Goal: Information Seeking & Learning: Learn about a topic

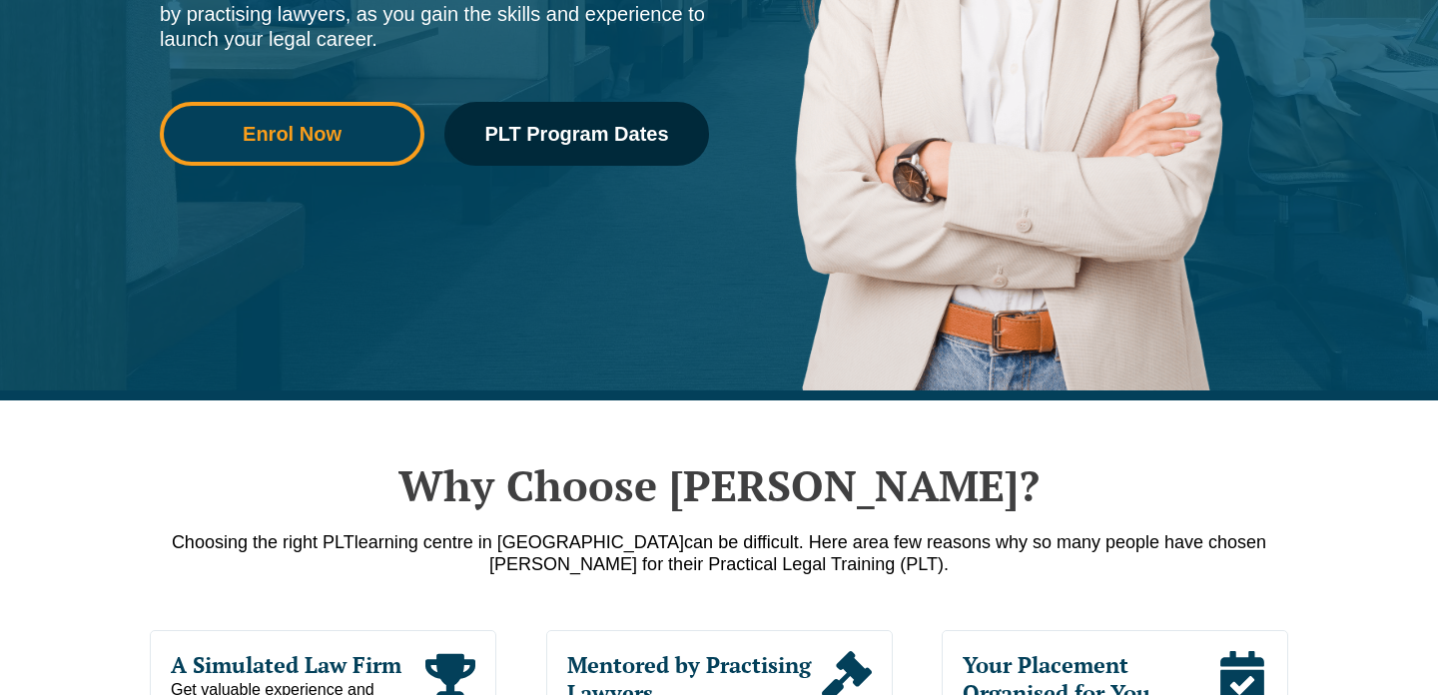
click at [364, 128] on span "Enrol Now" at bounding box center [292, 134] width 237 height 20
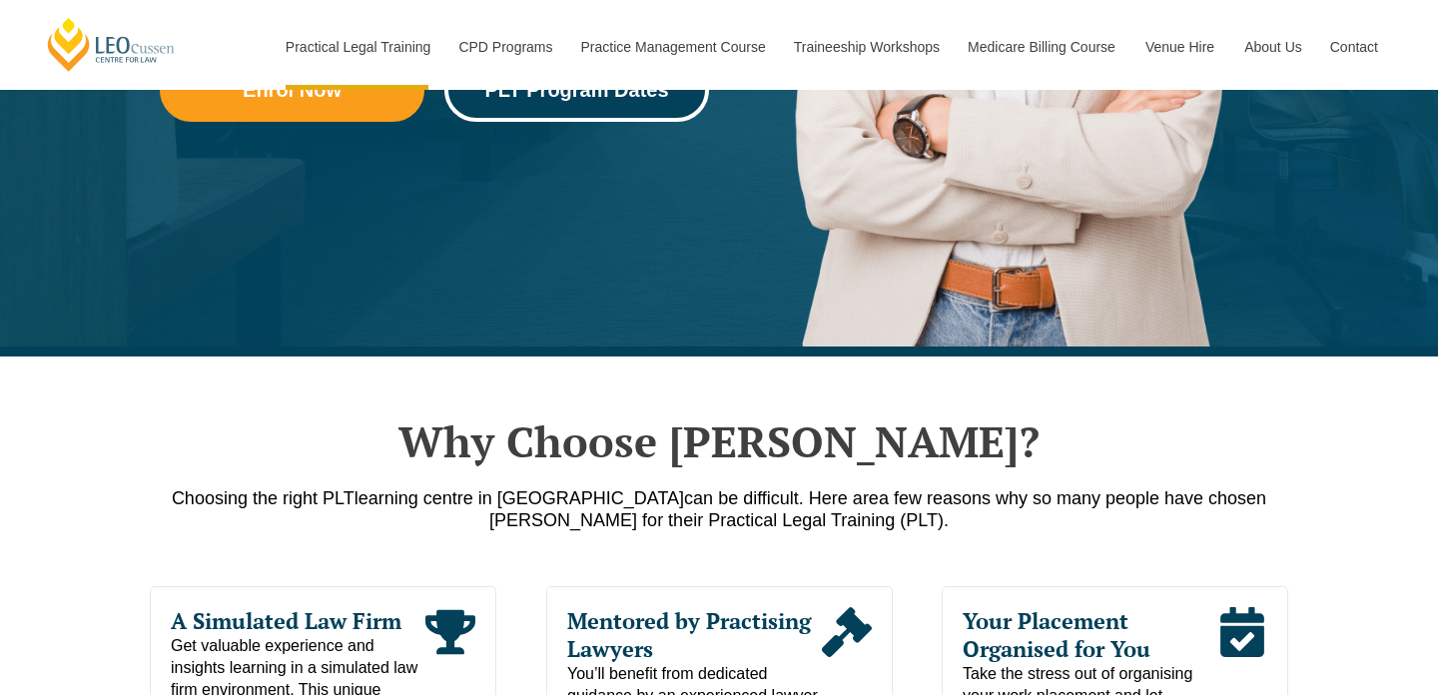
click at [584, 113] on link "PLT Program Dates" at bounding box center [577, 90] width 265 height 64
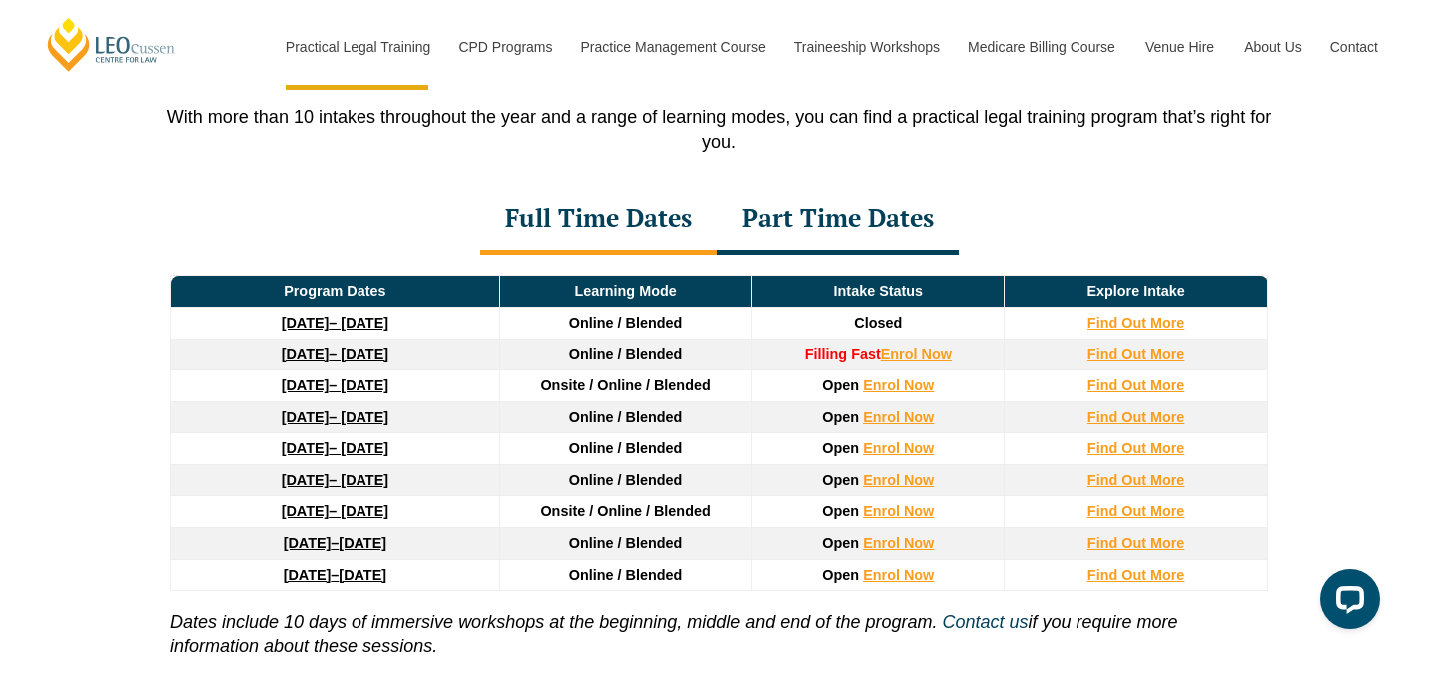
scroll to position [2673, 0]
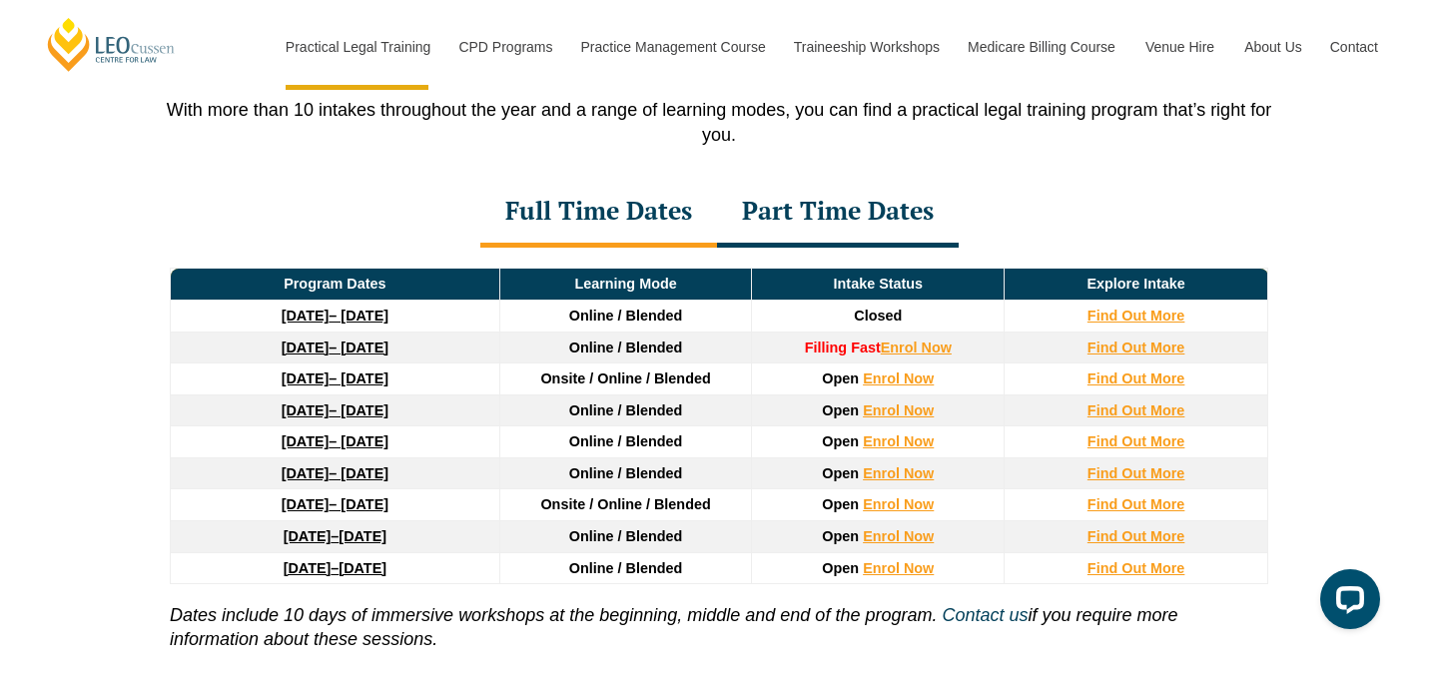
click at [843, 232] on div "Part Time Dates" at bounding box center [838, 213] width 242 height 70
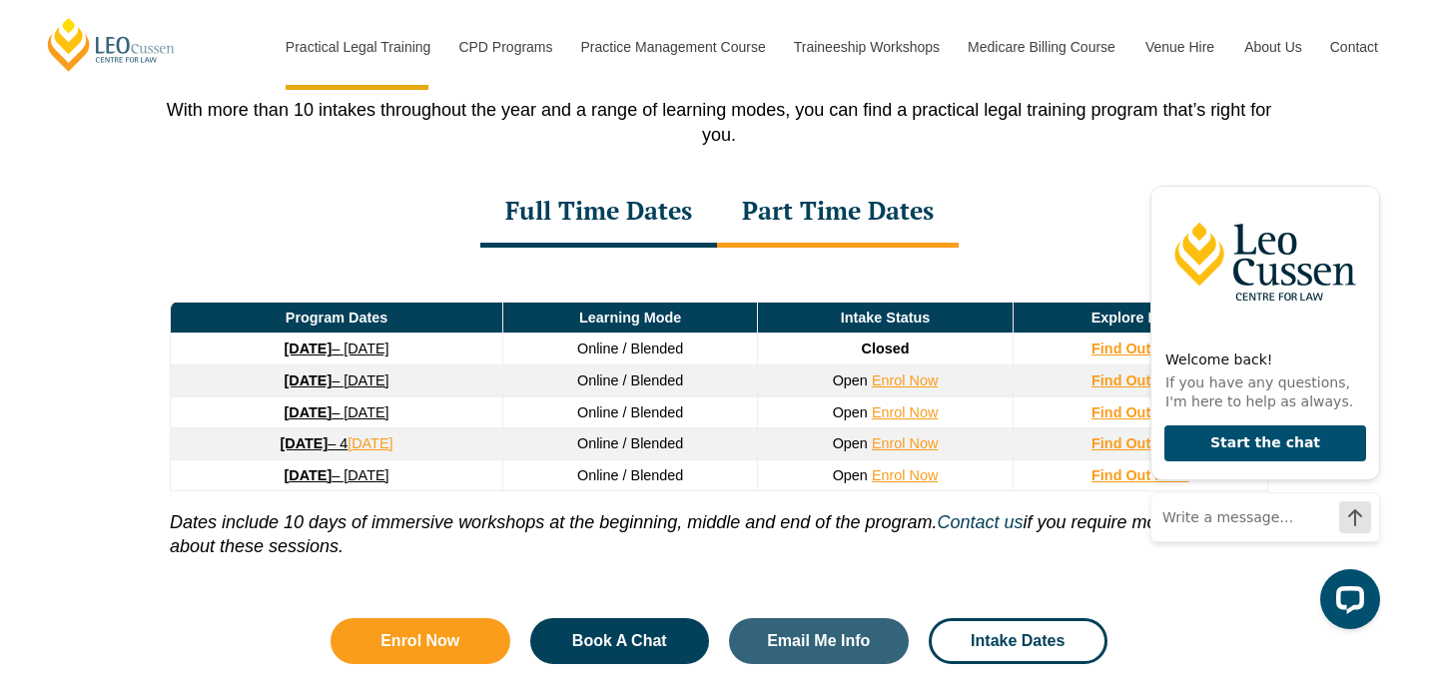
click at [354, 389] on link "26 January 2026 – 21 August 2026" at bounding box center [337, 381] width 105 height 16
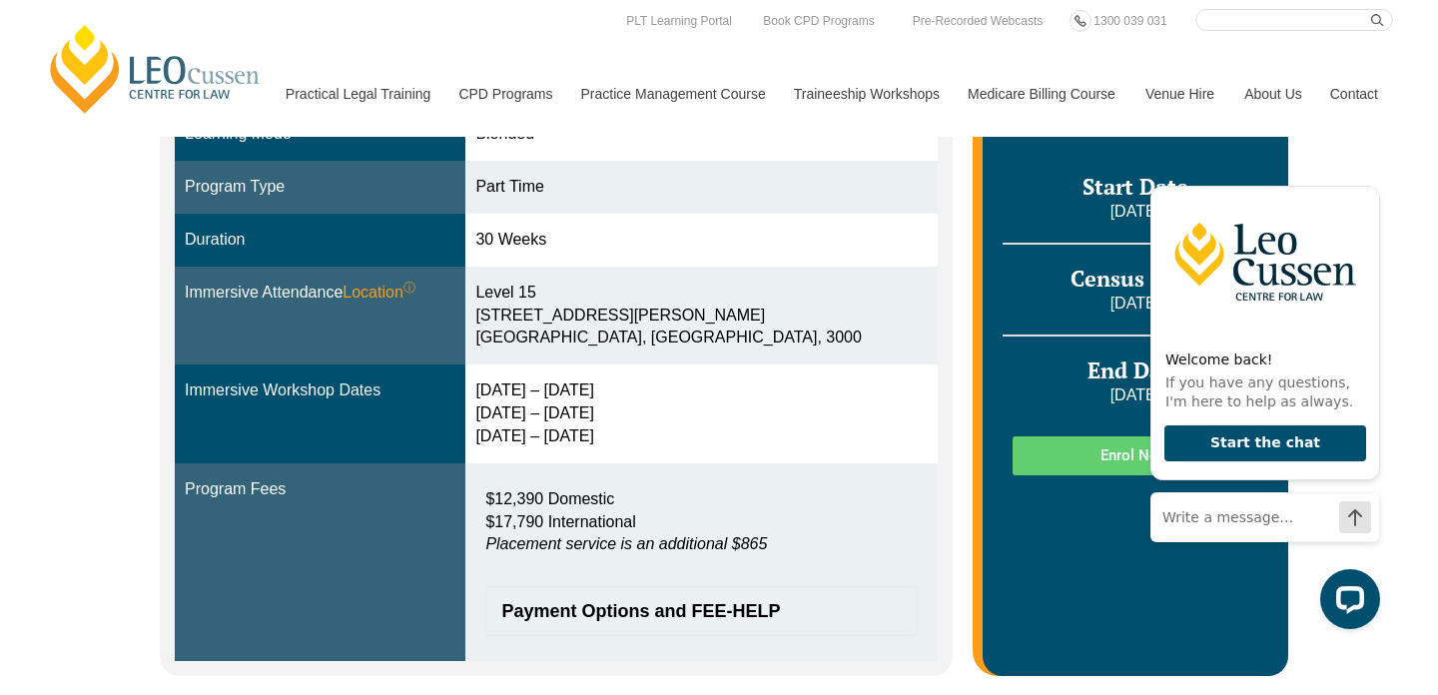
scroll to position [518, 0]
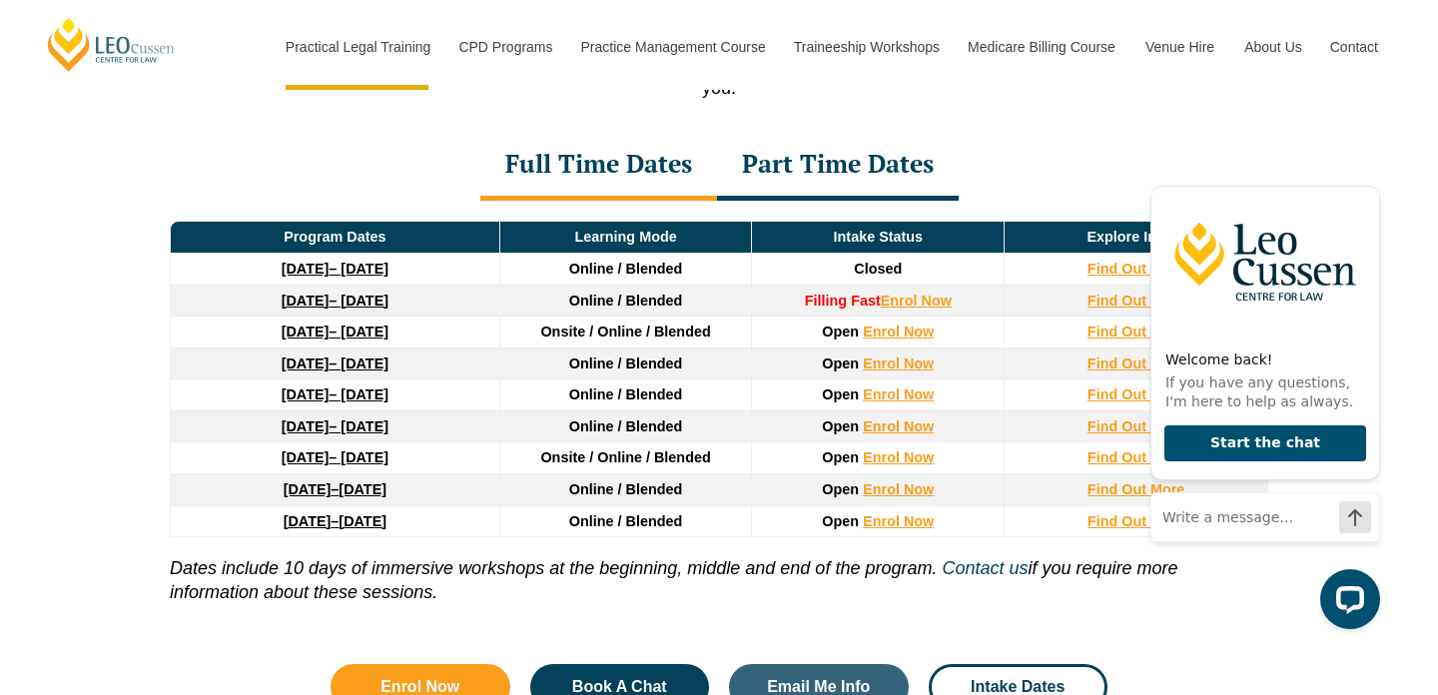
scroll to position [2723, 0]
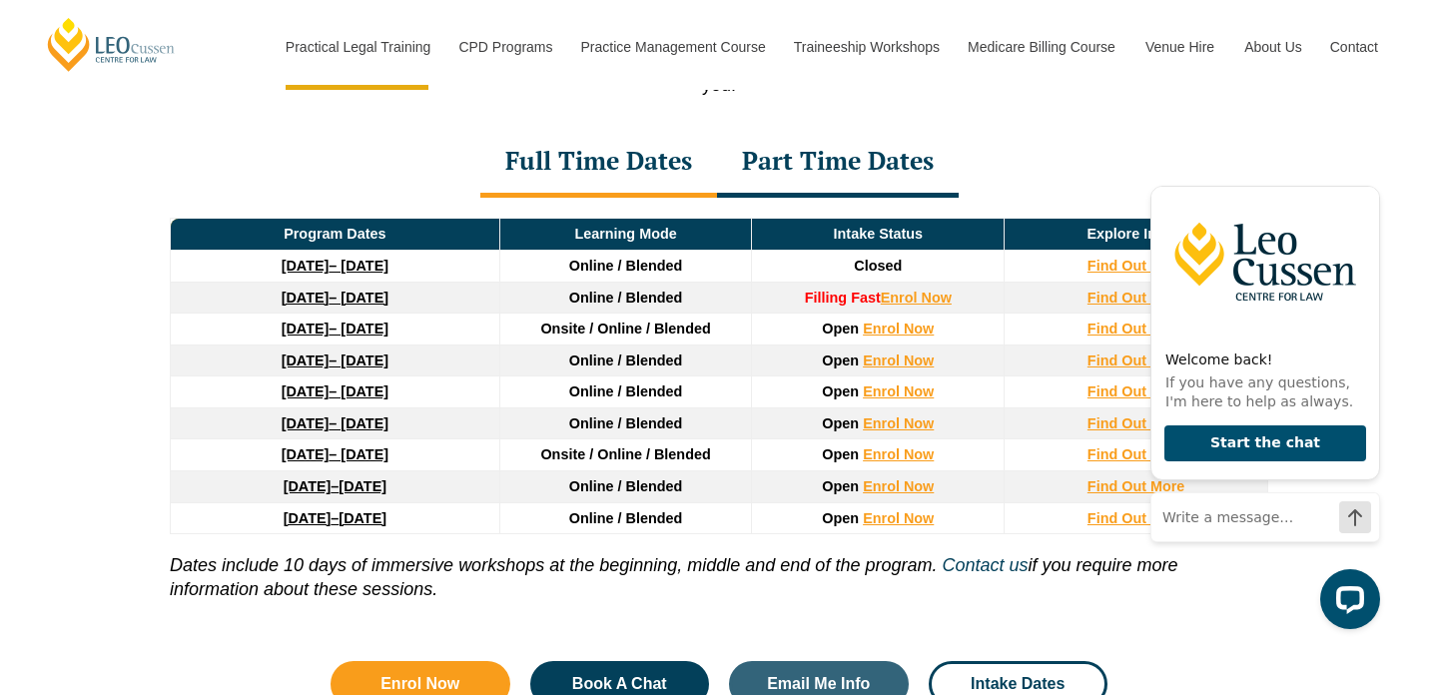
click at [863, 178] on div "Part Time Dates" at bounding box center [838, 163] width 242 height 70
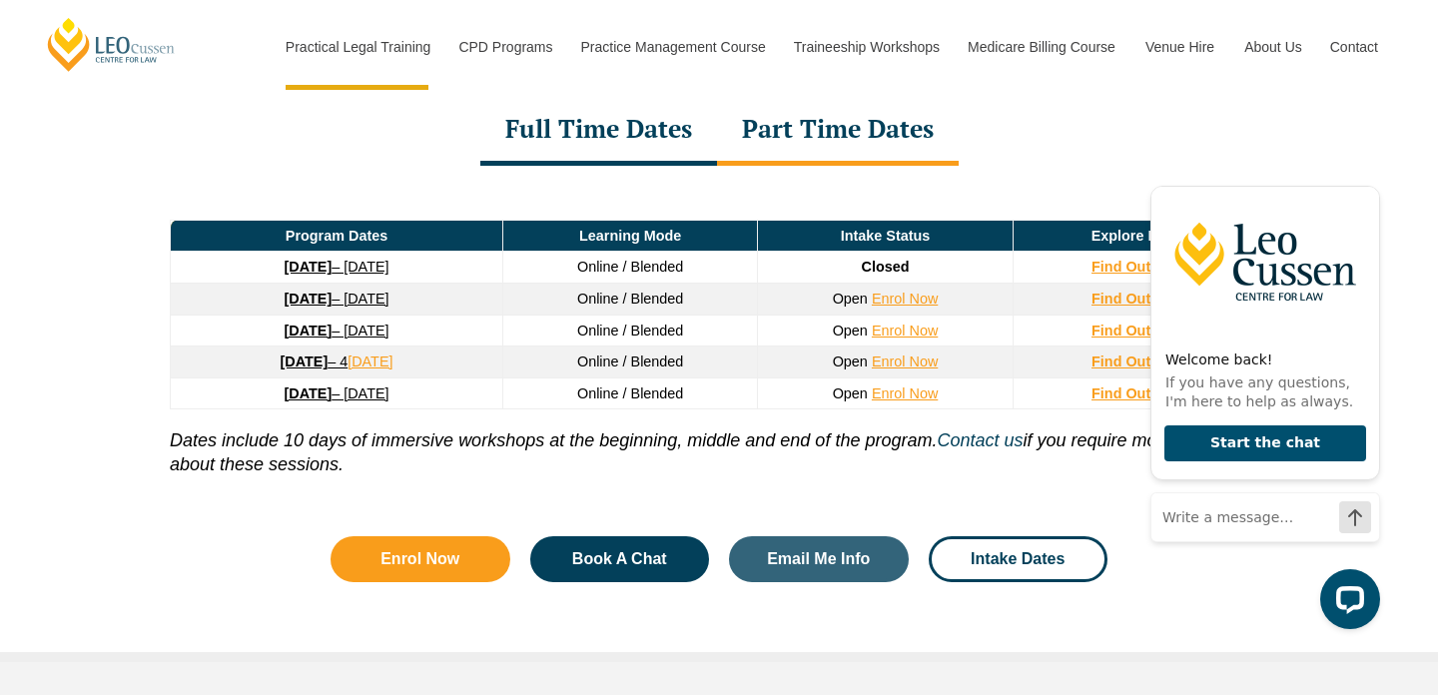
scroll to position [2768, 0]
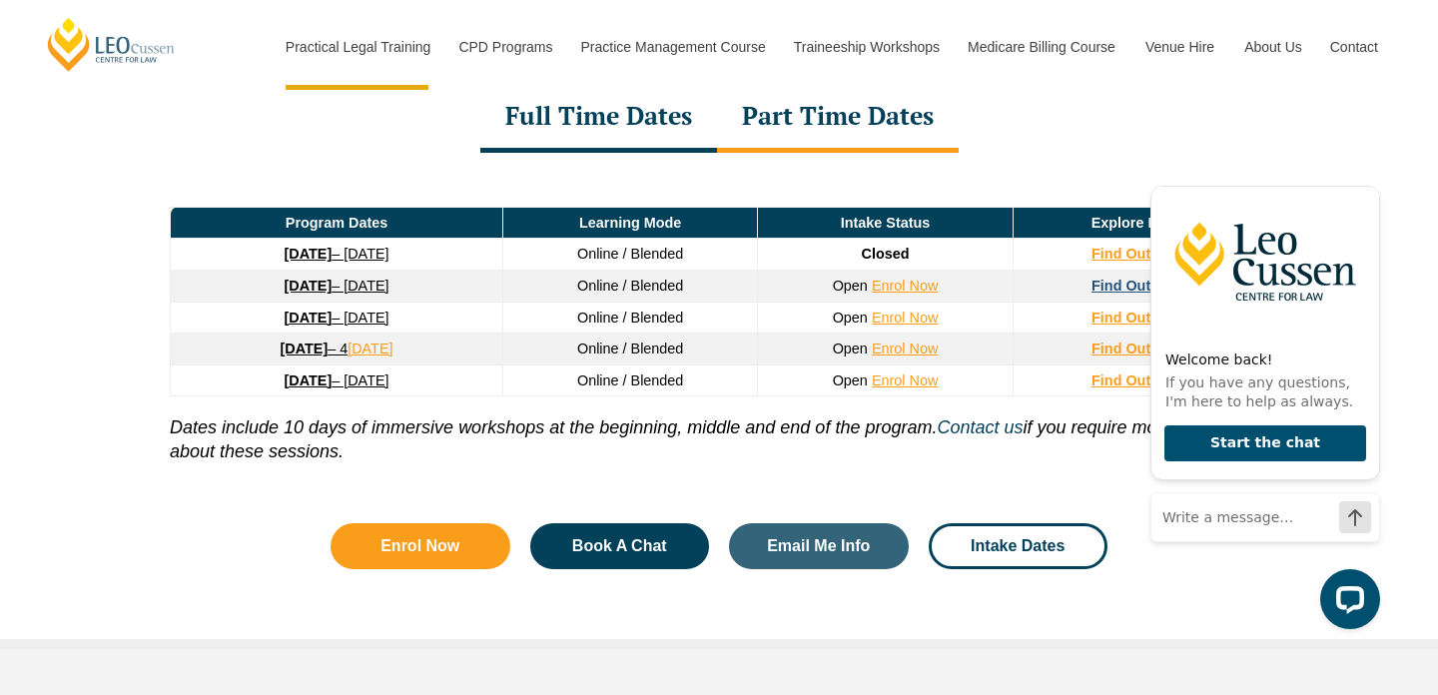
click at [1098, 292] on strong "Find Out More" at bounding box center [1141, 286] width 98 height 16
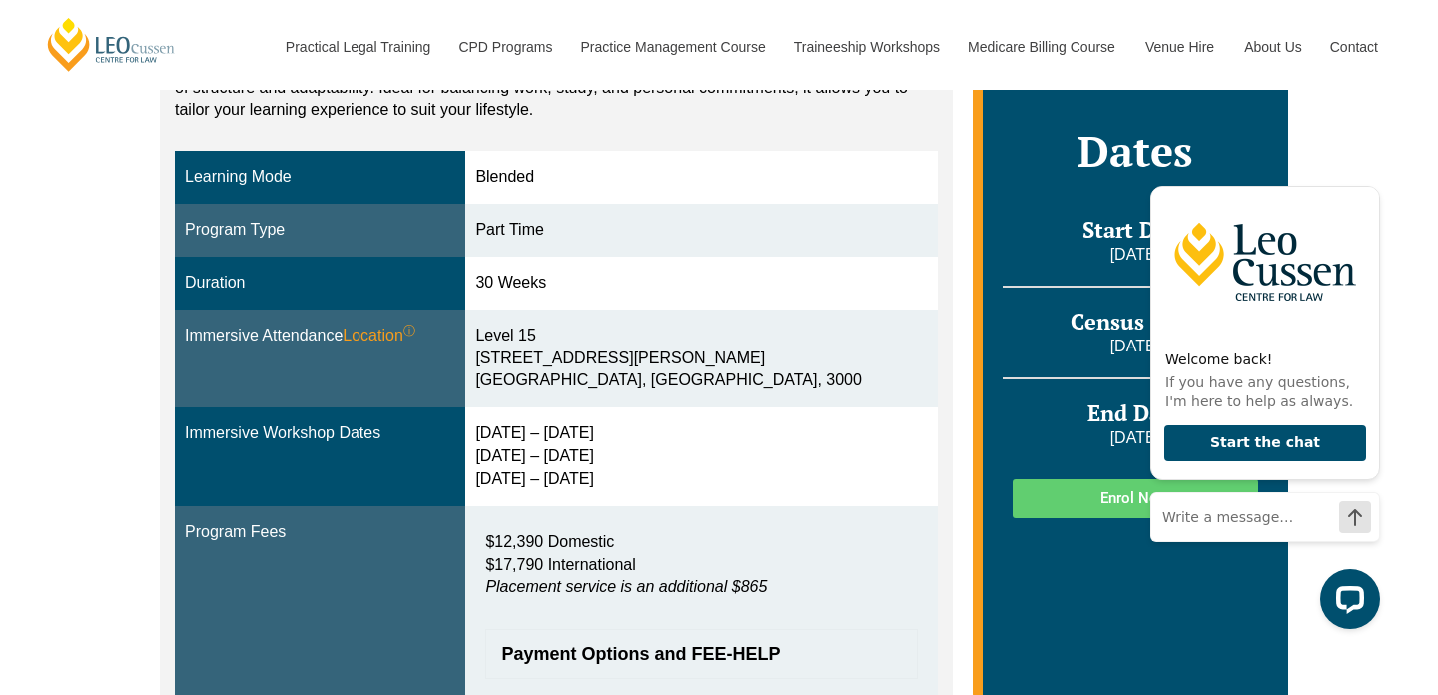
scroll to position [501, 0]
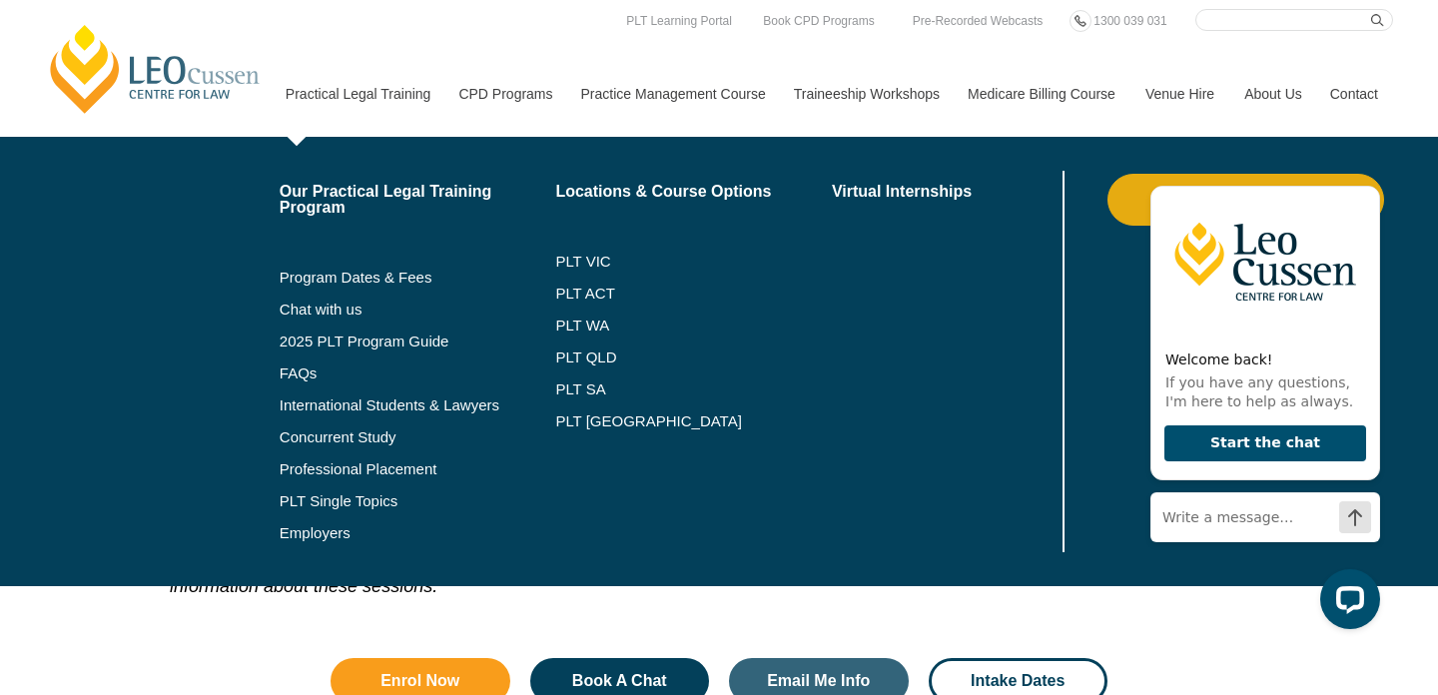
scroll to position [2709, 0]
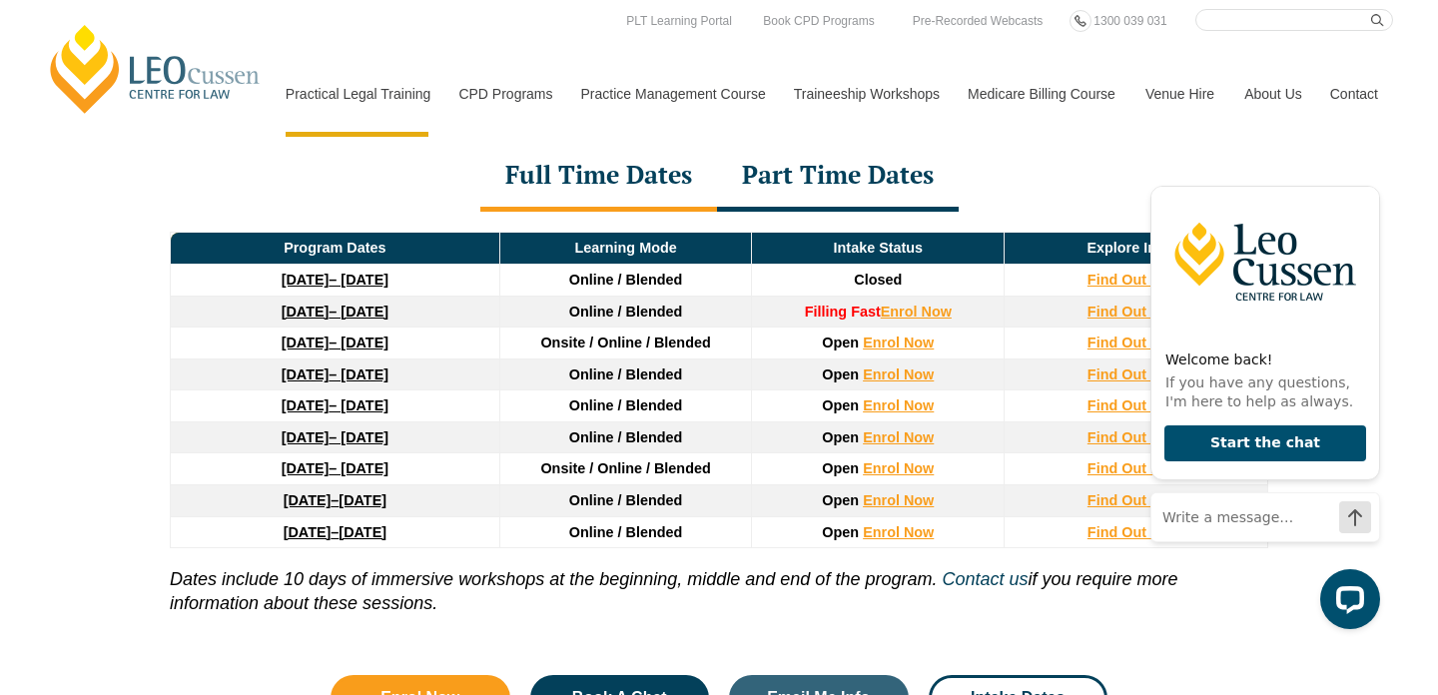
click at [793, 195] on div "Part Time Dates" at bounding box center [838, 177] width 242 height 70
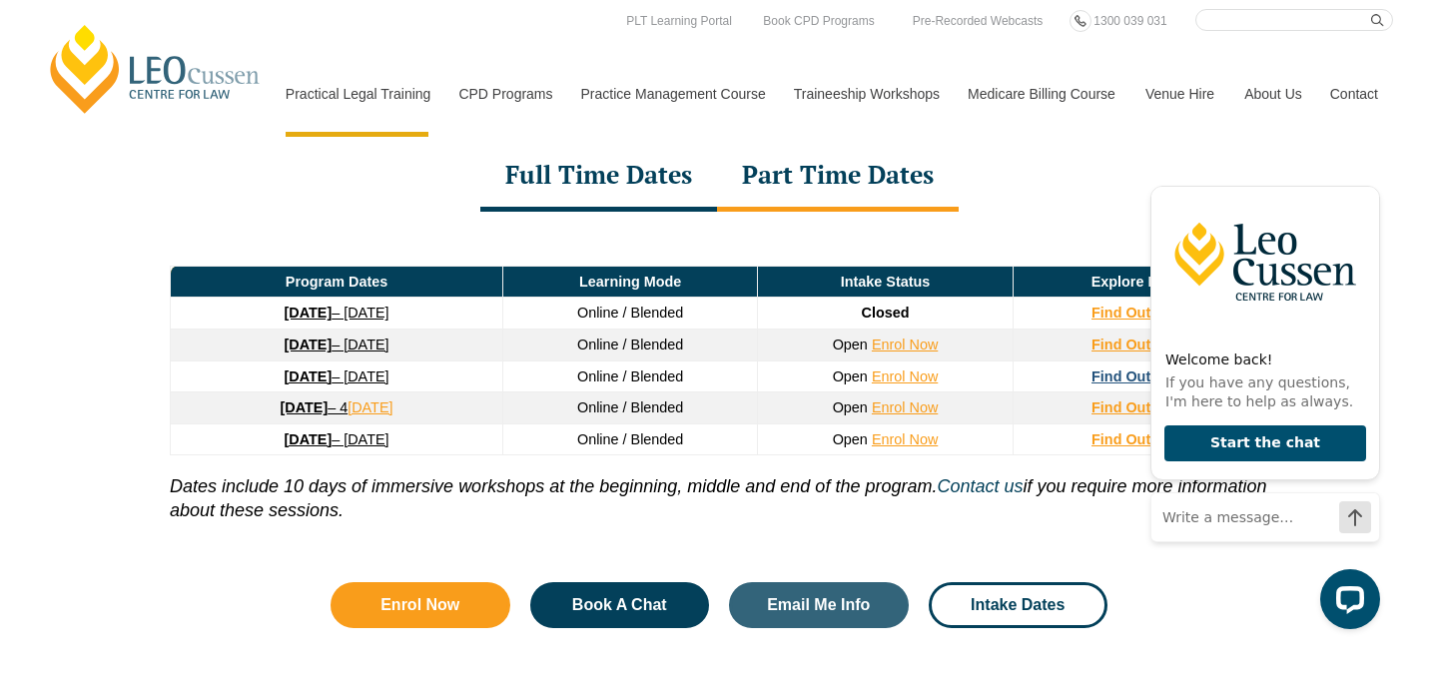
click at [1122, 380] on strong "Find Out More" at bounding box center [1141, 377] width 98 height 16
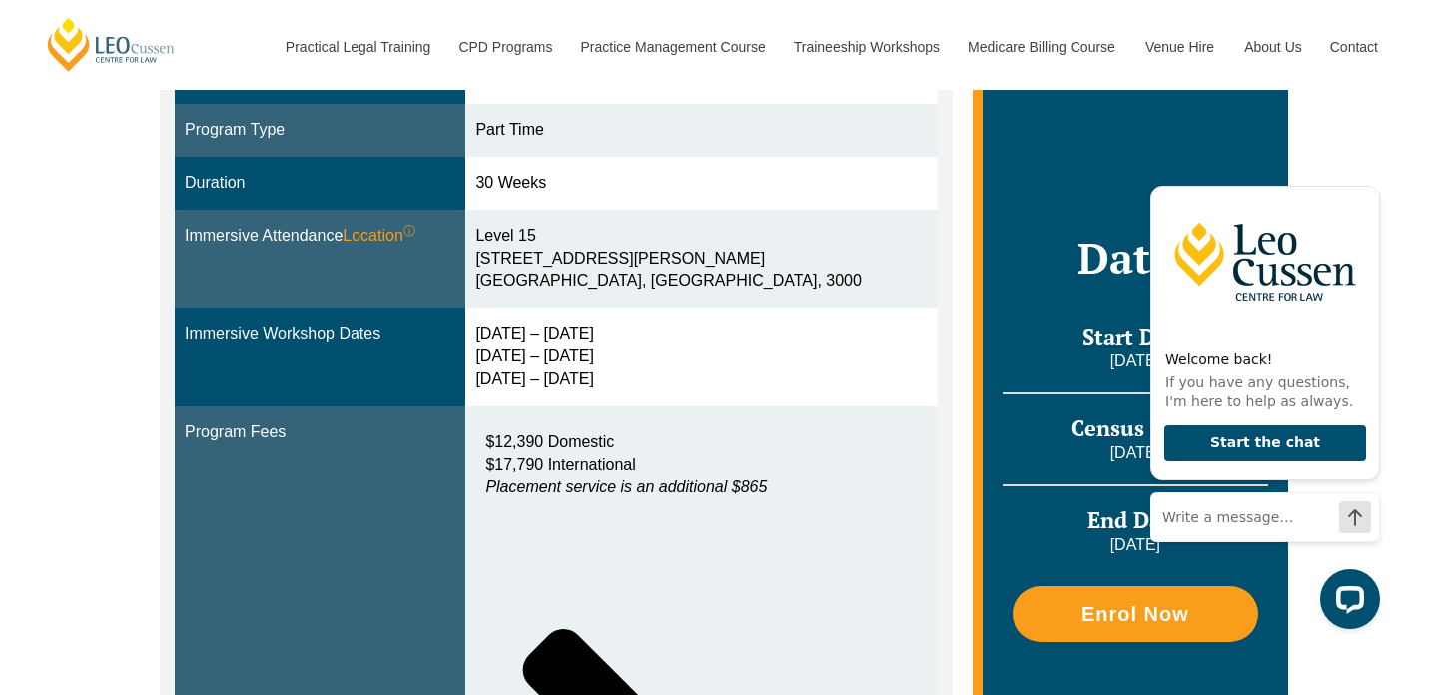
scroll to position [597, 0]
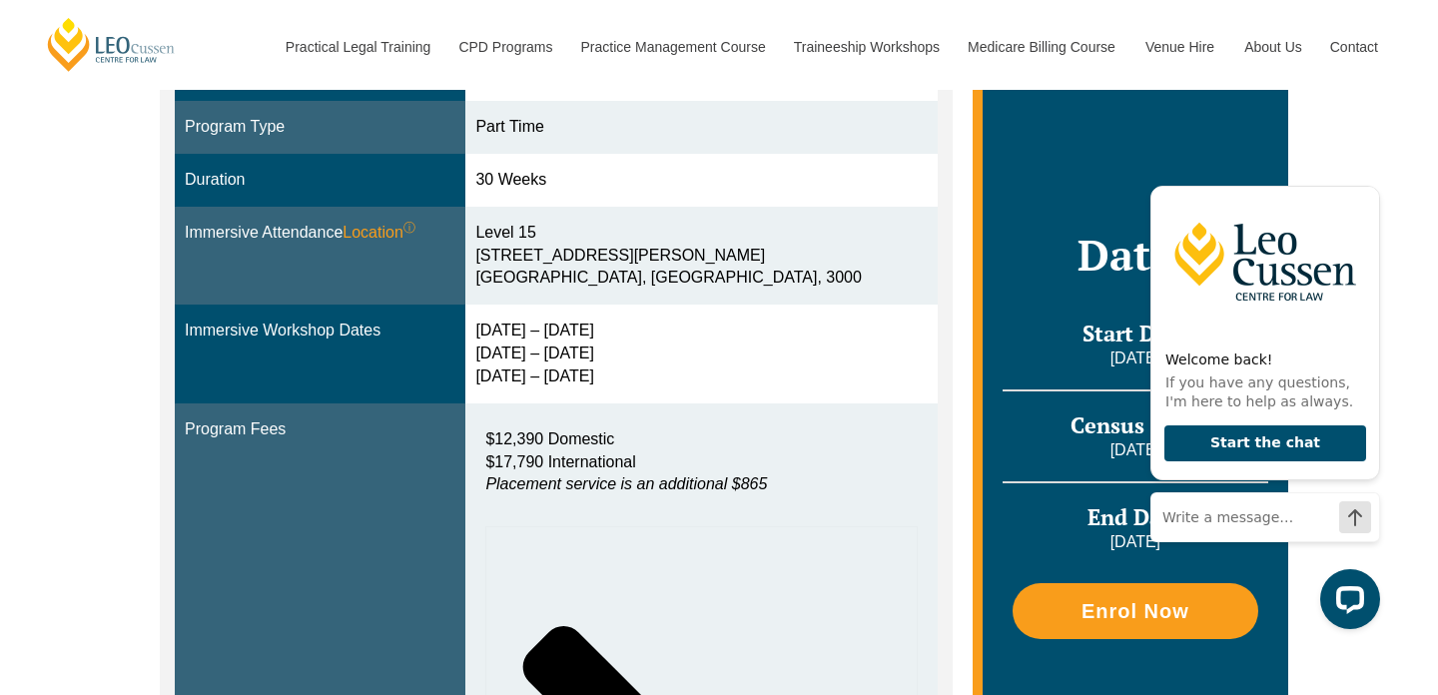
drag, startPoint x: 501, startPoint y: 330, endPoint x: 636, endPoint y: 330, distance: 134.9
click at [636, 330] on div "13 – 16 Apr 2026 4 – 6 Aug 2026 13 – 15 Oct 2026" at bounding box center [701, 354] width 452 height 69
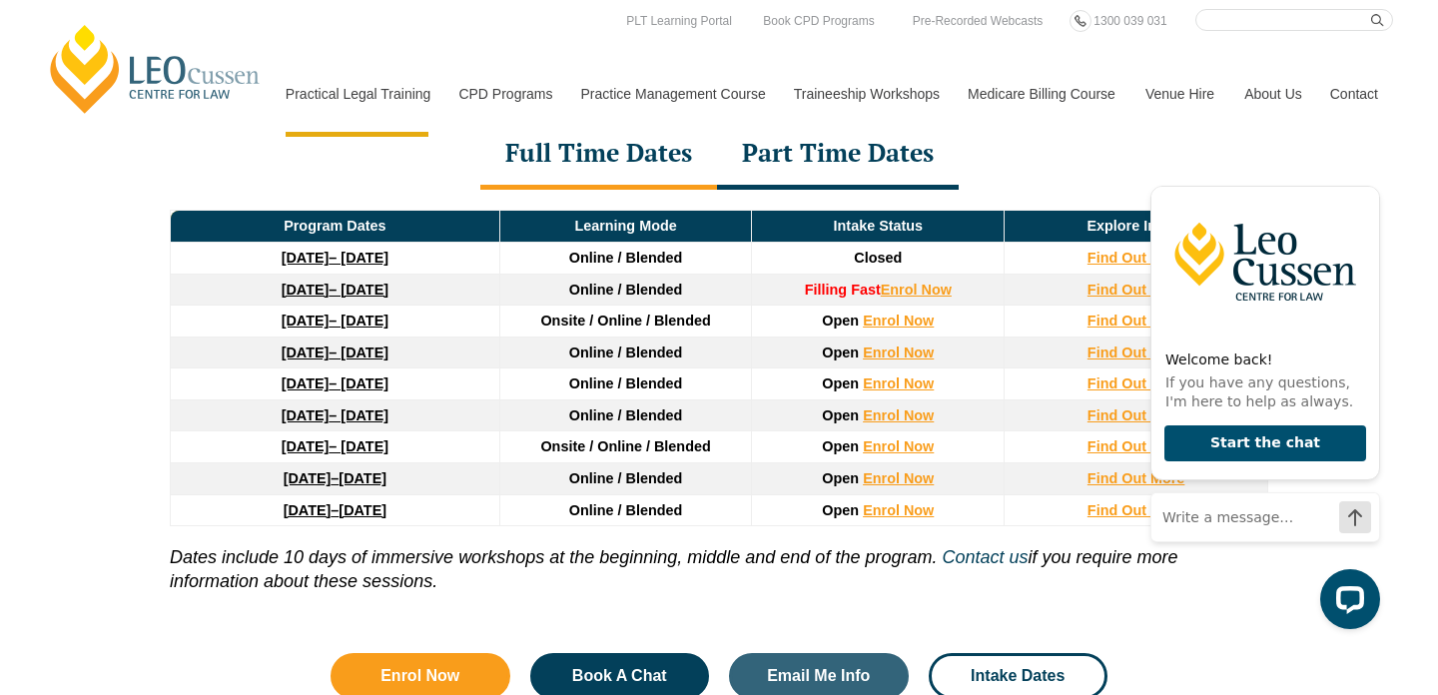
scroll to position [2734, 0]
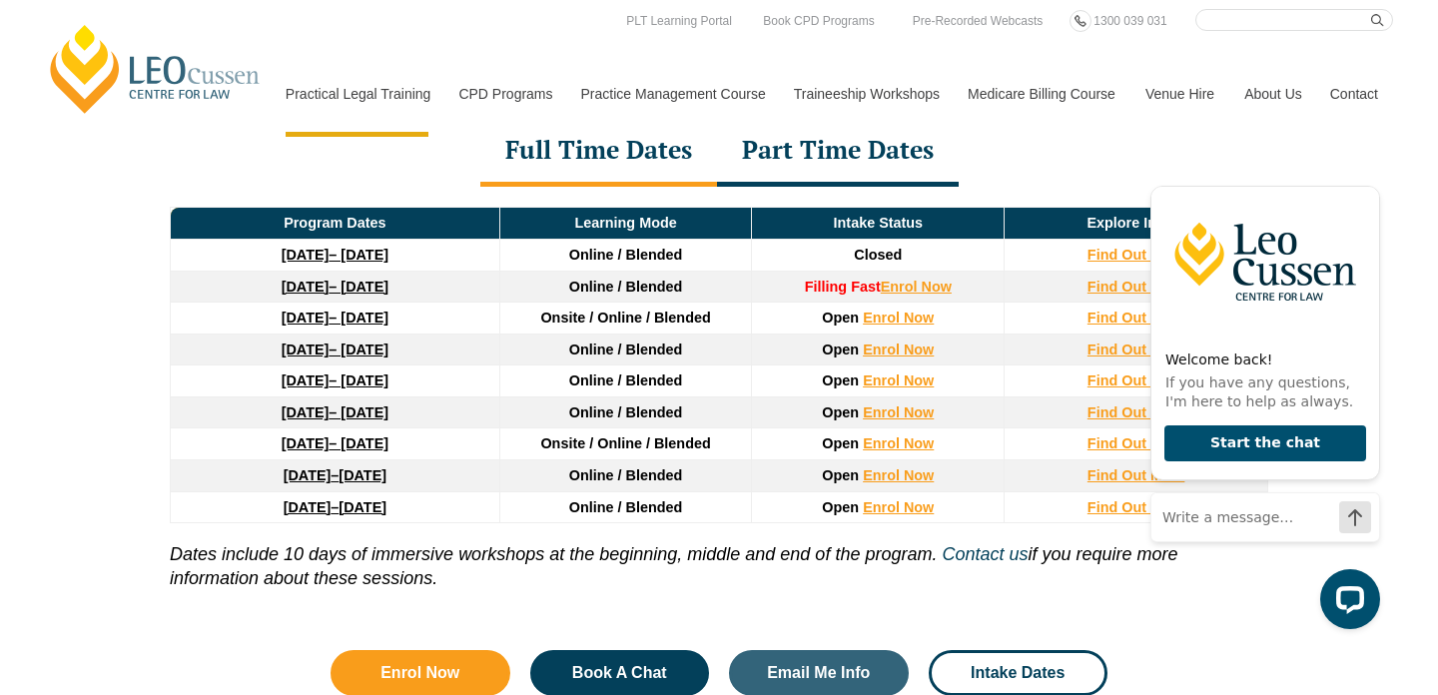
click at [616, 148] on div "Full Time Dates" at bounding box center [598, 152] width 237 height 70
click at [809, 162] on div "Part Time Dates" at bounding box center [838, 152] width 242 height 70
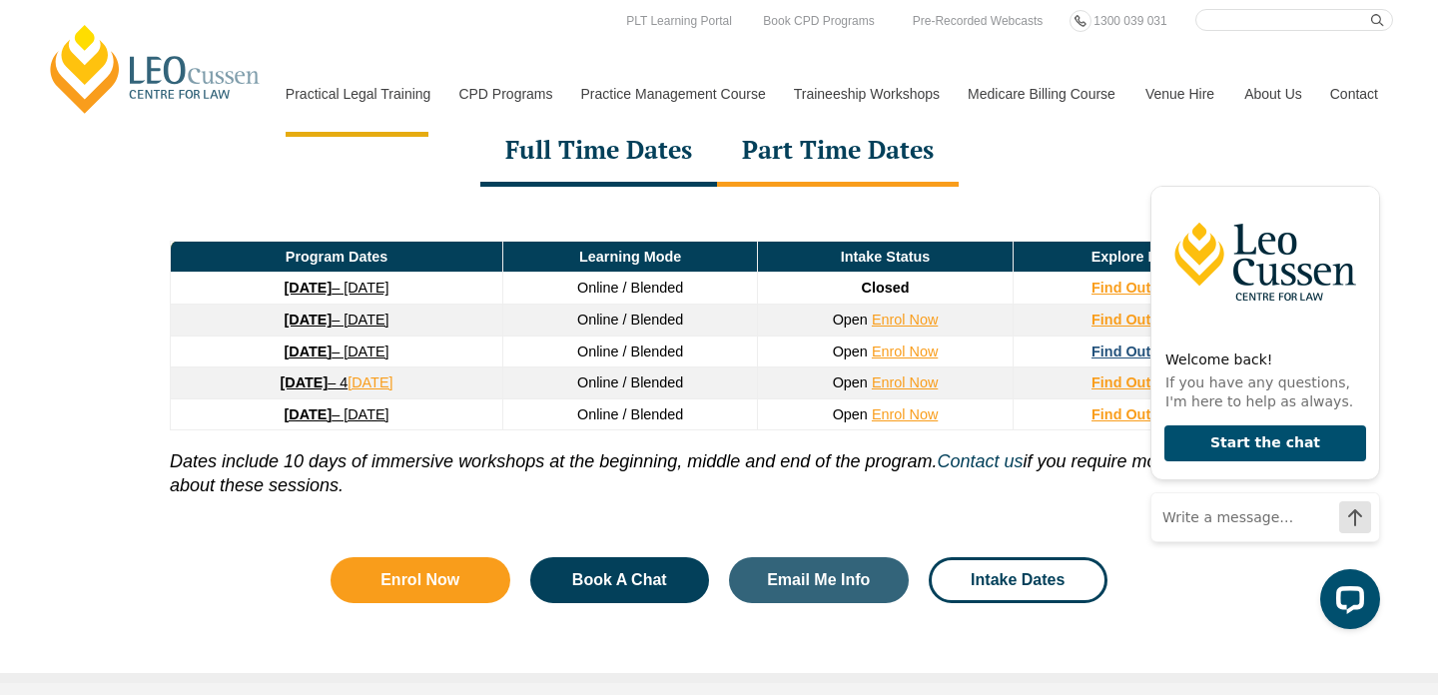
click at [1127, 356] on strong "Find Out More" at bounding box center [1141, 352] width 98 height 16
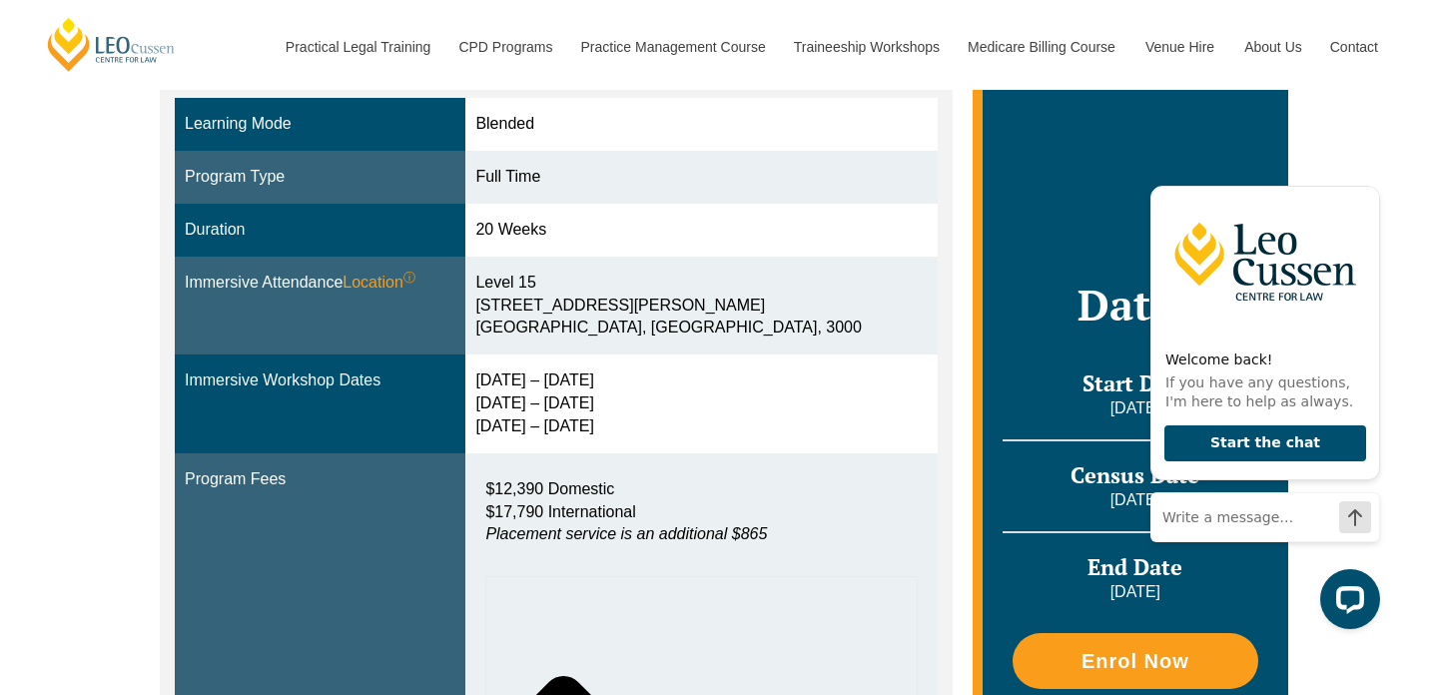
scroll to position [462, 0]
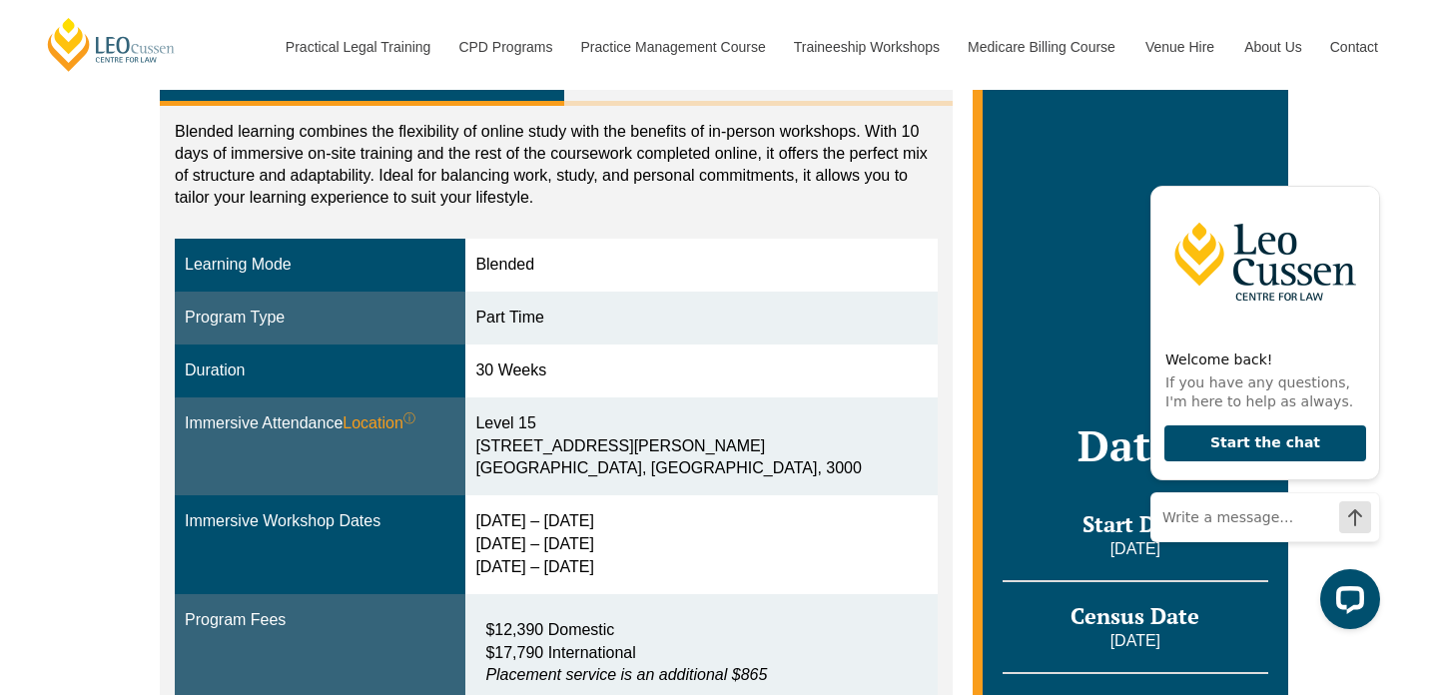
scroll to position [399, 0]
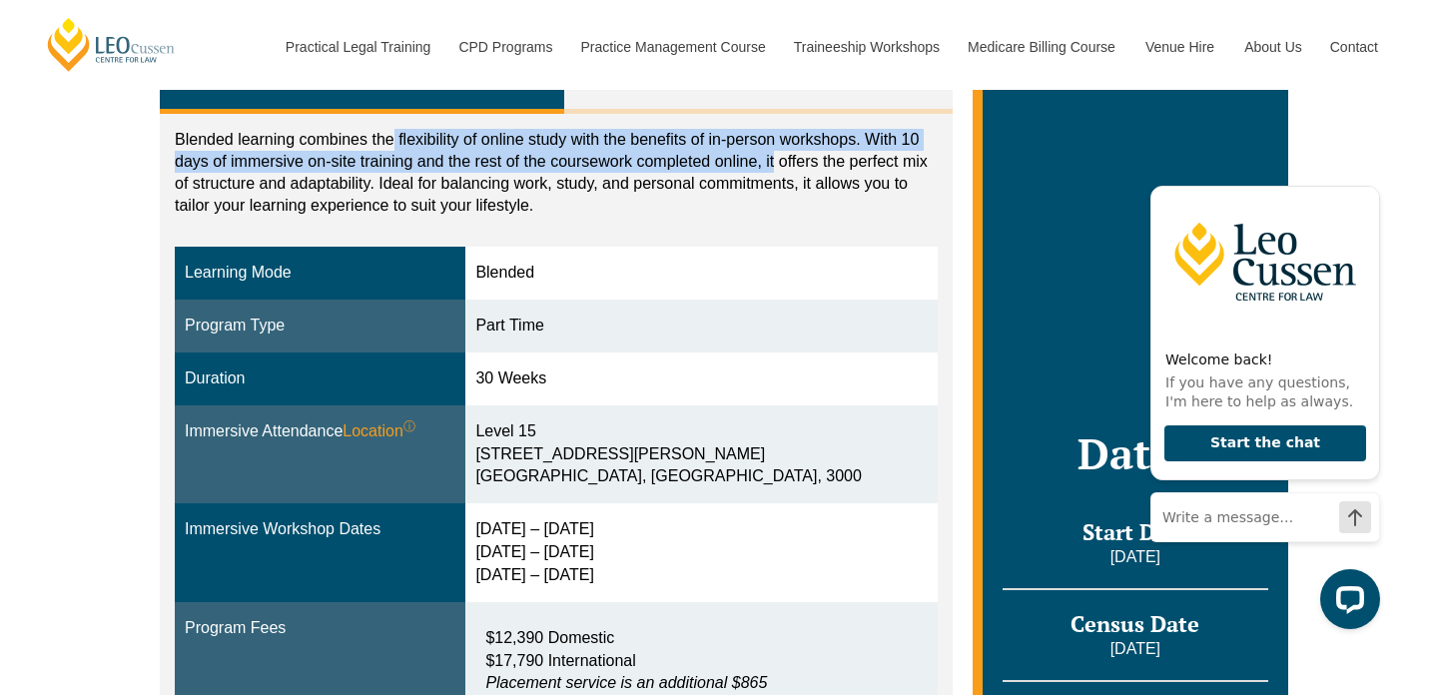
drag, startPoint x: 393, startPoint y: 139, endPoint x: 775, endPoint y: 151, distance: 382.8
click at [775, 151] on p "Blended learning combines the flexibility of online study with the benefits of …" at bounding box center [556, 173] width 763 height 88
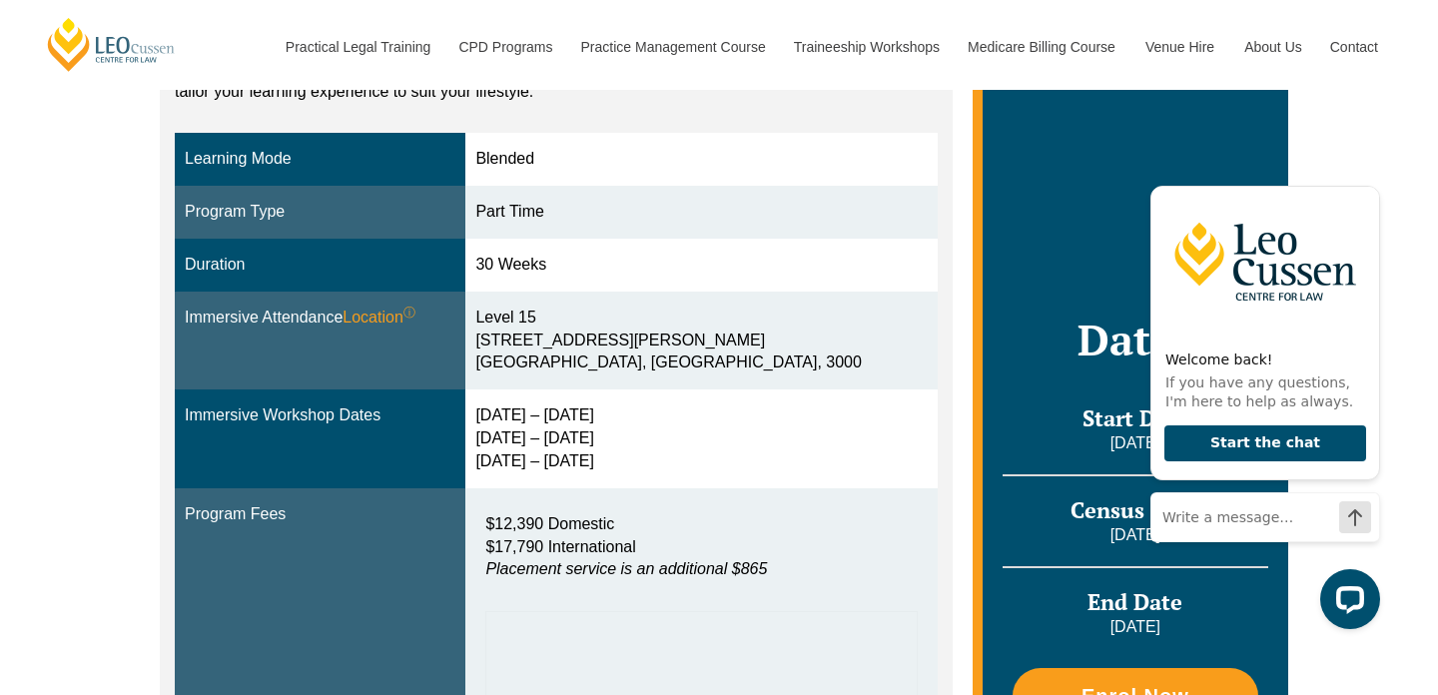
scroll to position [504, 0]
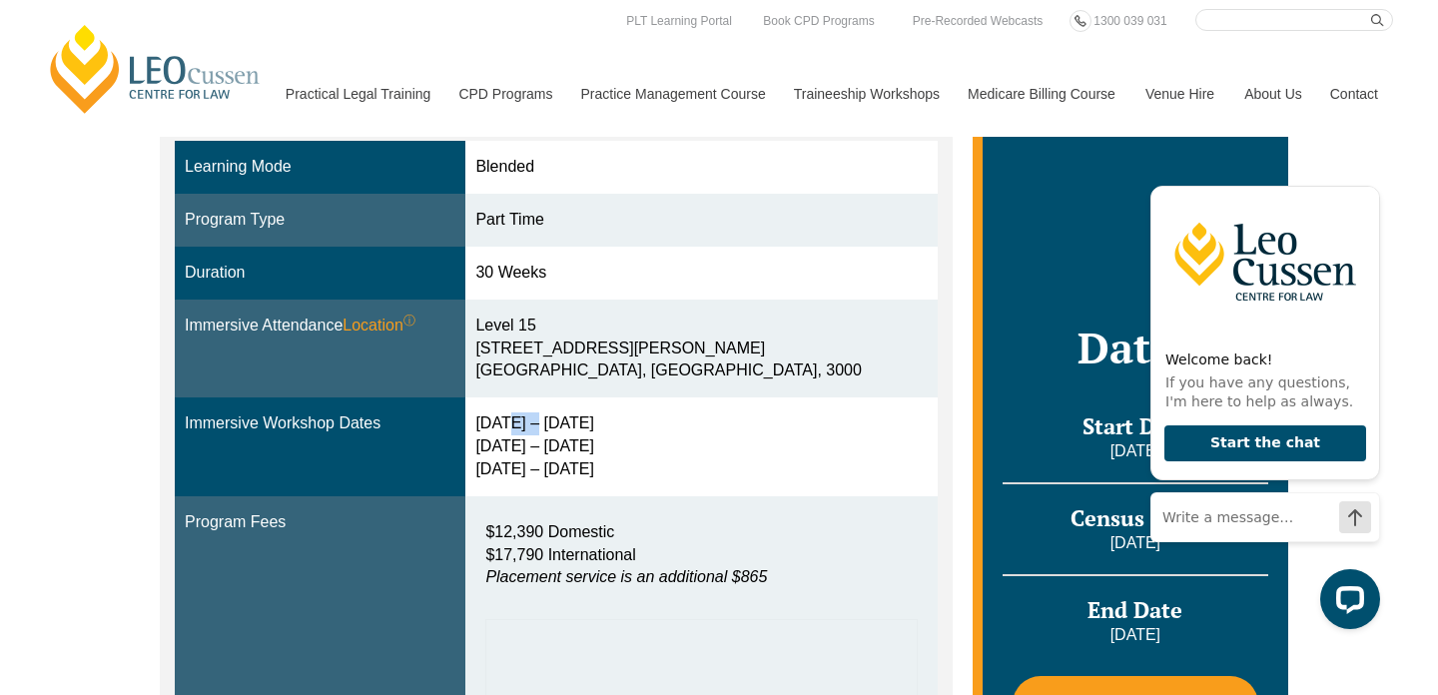
drag, startPoint x: 550, startPoint y: 421, endPoint x: 523, endPoint y: 423, distance: 27.0
click at [523, 423] on div "13 – 16 Apr 2026 4 – 6 Aug 2026 13 – 15 Oct 2026" at bounding box center [701, 447] width 452 height 69
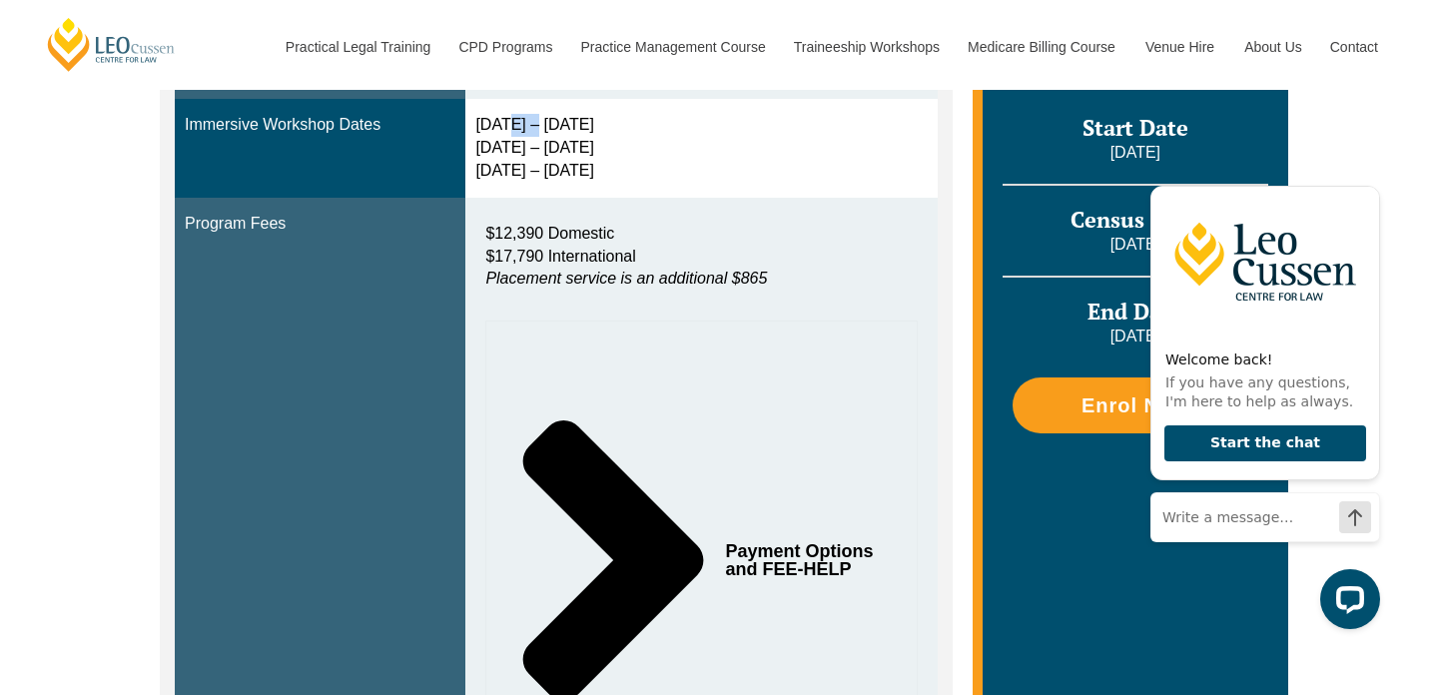
scroll to position [579, 0]
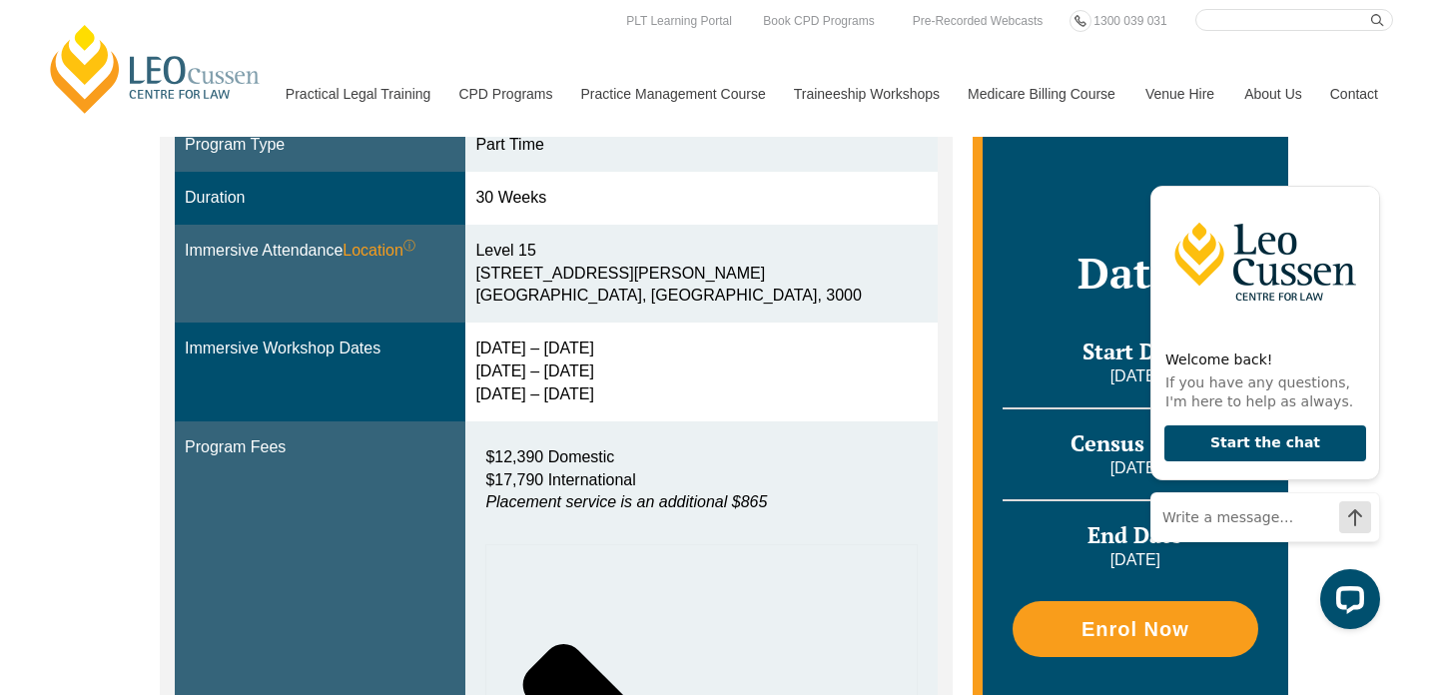
click at [859, 346] on div "13 – 16 Apr 2026 4 – 6 Aug 2026 13 – 15 Oct 2026" at bounding box center [701, 372] width 452 height 69
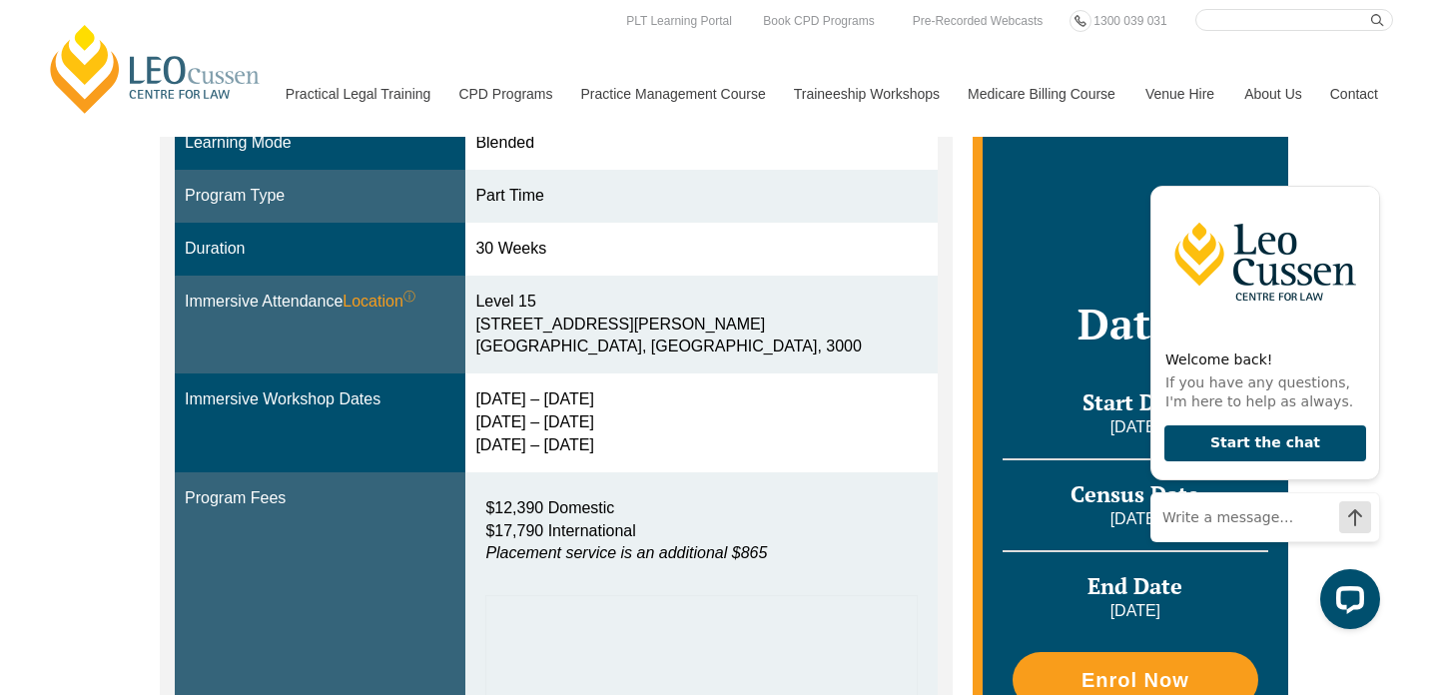
scroll to position [516, 0]
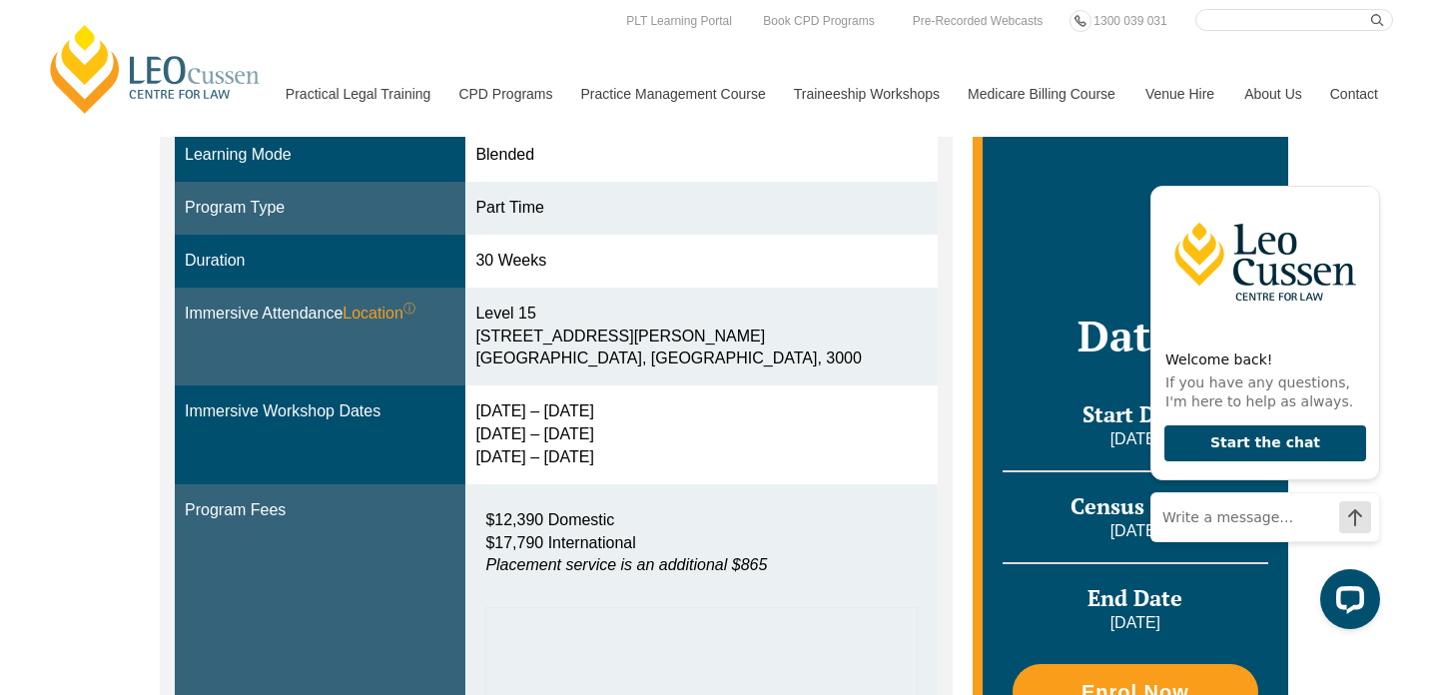
click at [643, 379] on td "Level 15 15 William Street Melbourne, Victoria, 3000" at bounding box center [701, 337] width 471 height 99
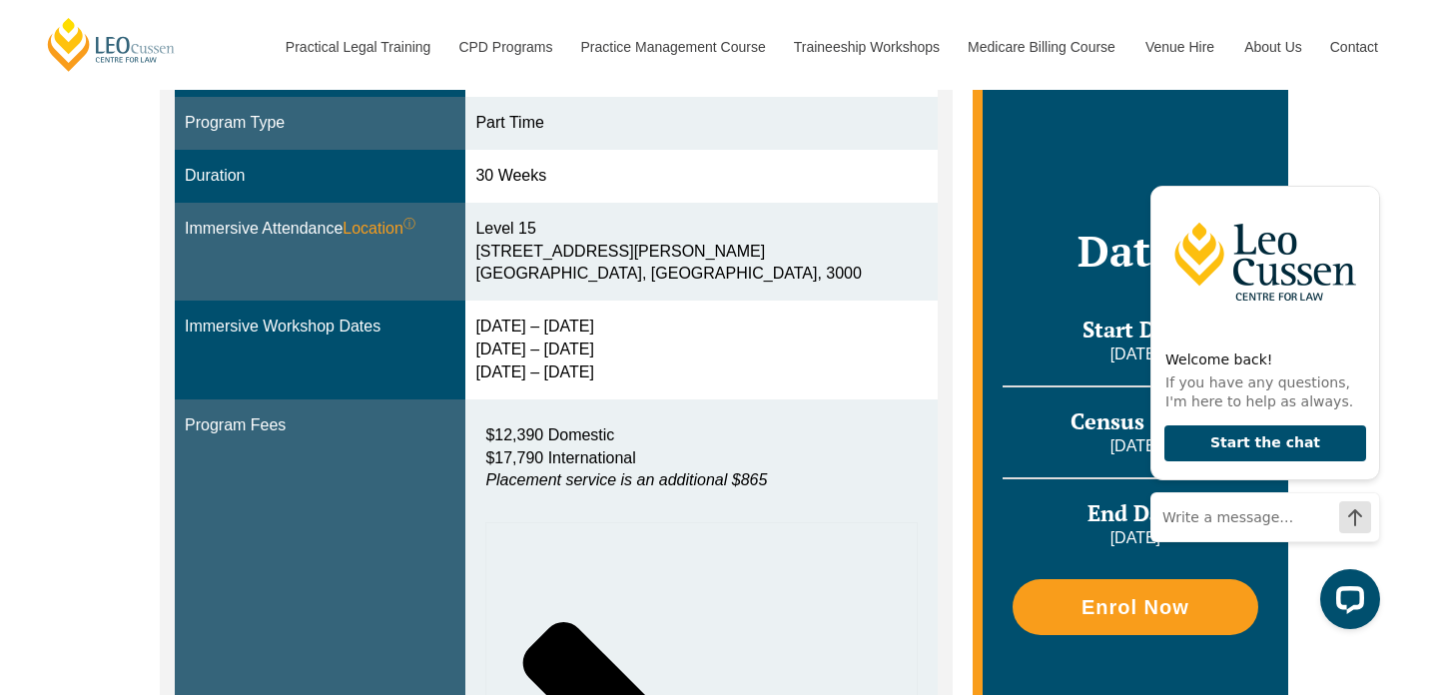
scroll to position [619, 0]
